Goal: Find specific page/section: Find specific page/section

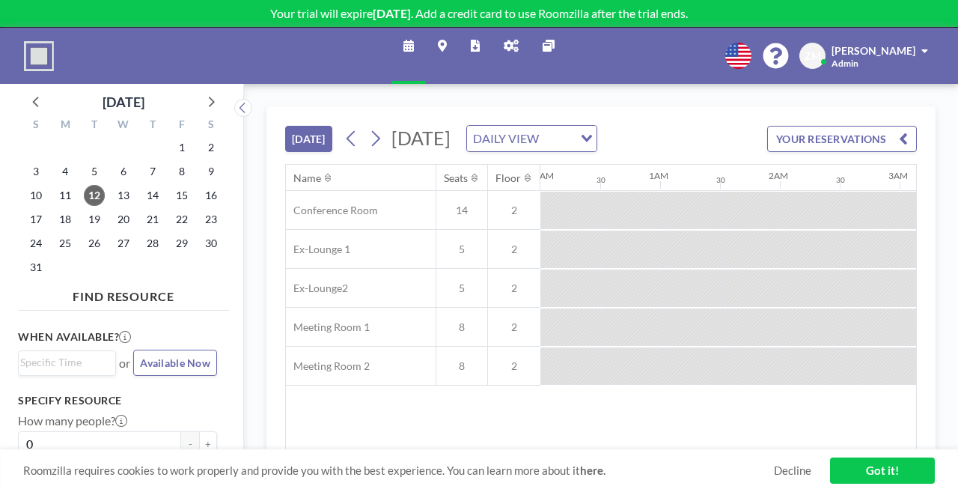
scroll to position [0, 827]
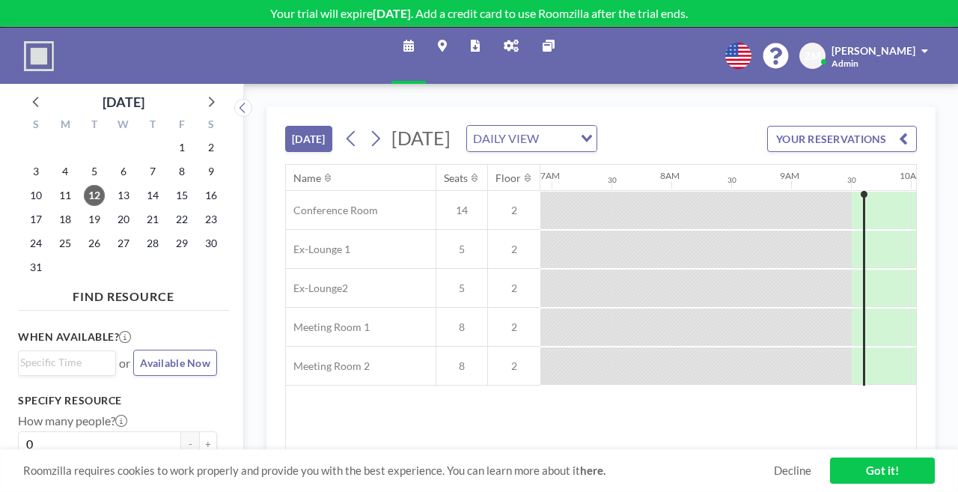
click at [900, 44] on span "[PERSON_NAME]" at bounding box center [874, 50] width 84 height 13
click at [899, 64] on span "Profile" at bounding box center [883, 71] width 31 height 15
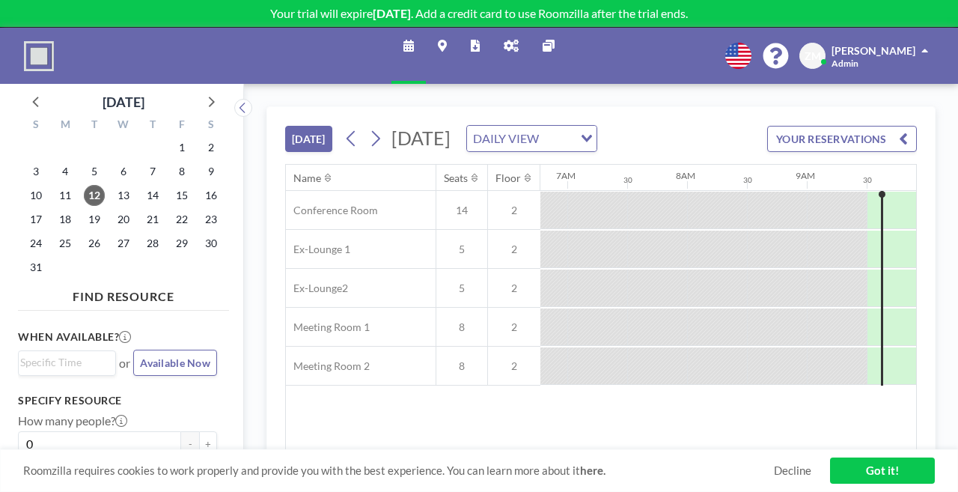
scroll to position [0, 876]
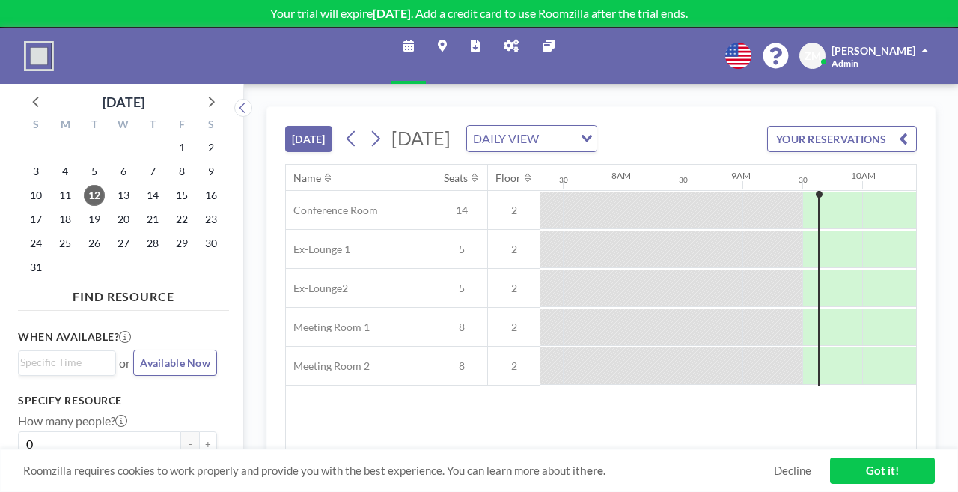
click at [452, 45] on link "Maps" at bounding box center [442, 56] width 33 height 56
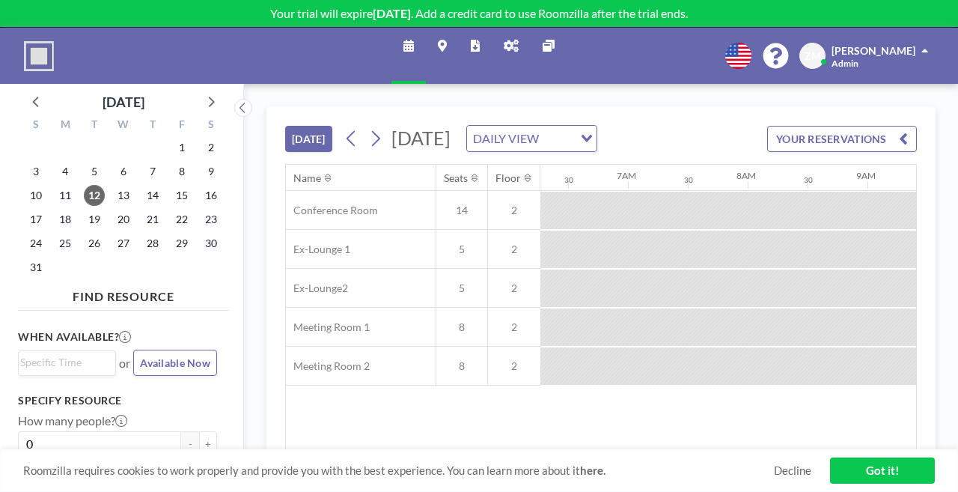
scroll to position [0, 876]
